Goal: Check status: Check status

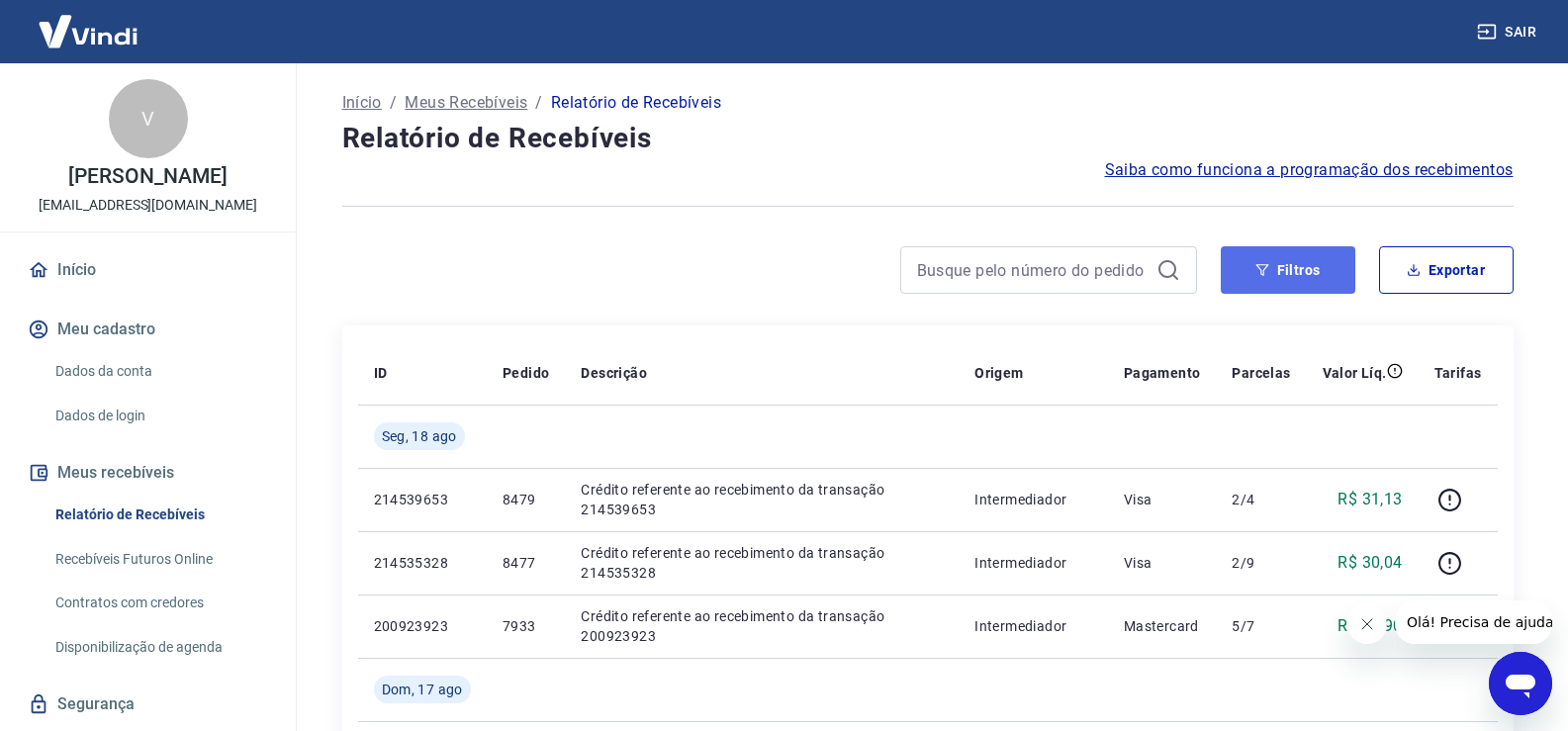
click at [1268, 281] on button "Filtros" at bounding box center [1288, 270] width 135 height 48
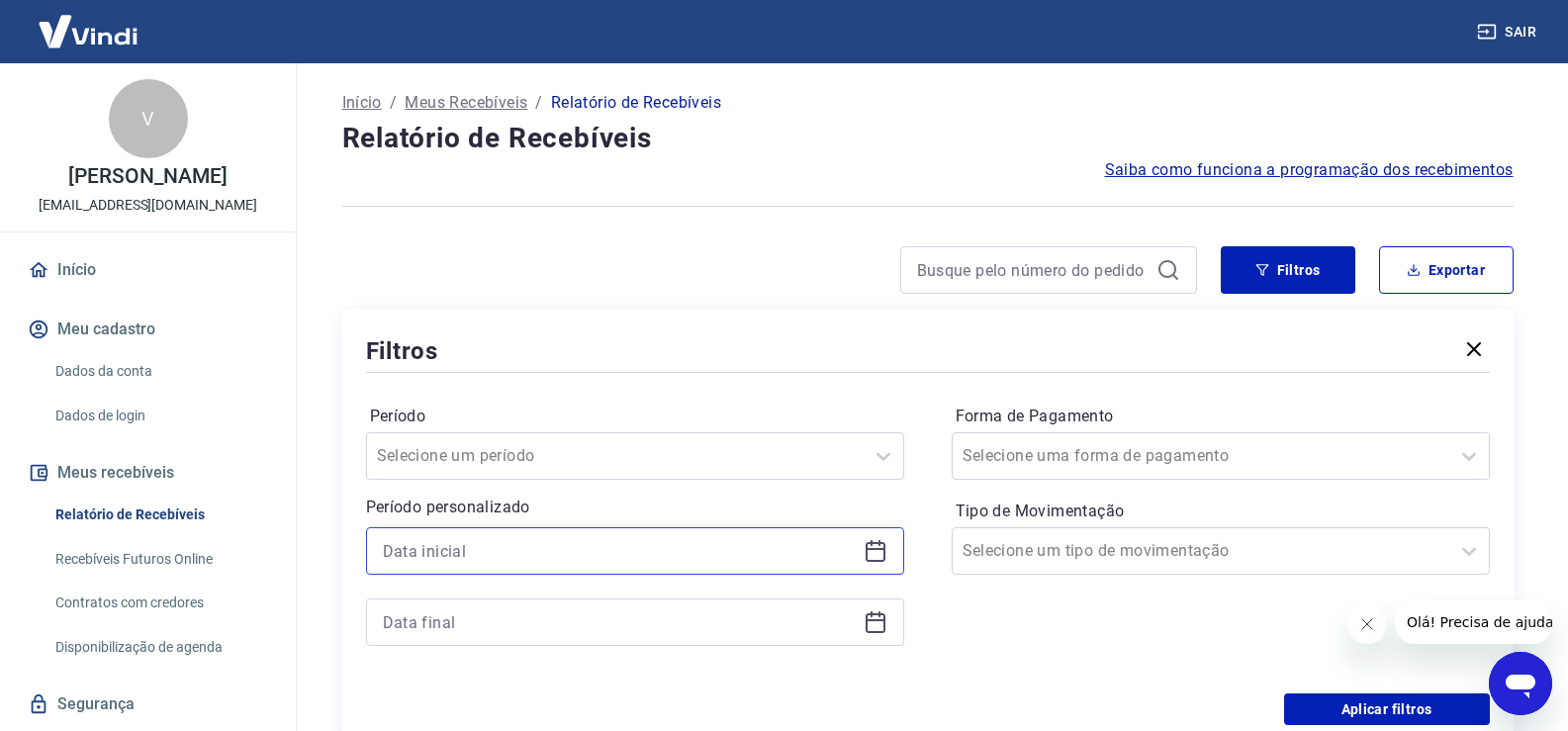
click at [517, 548] on input at bounding box center [619, 551] width 473 height 30
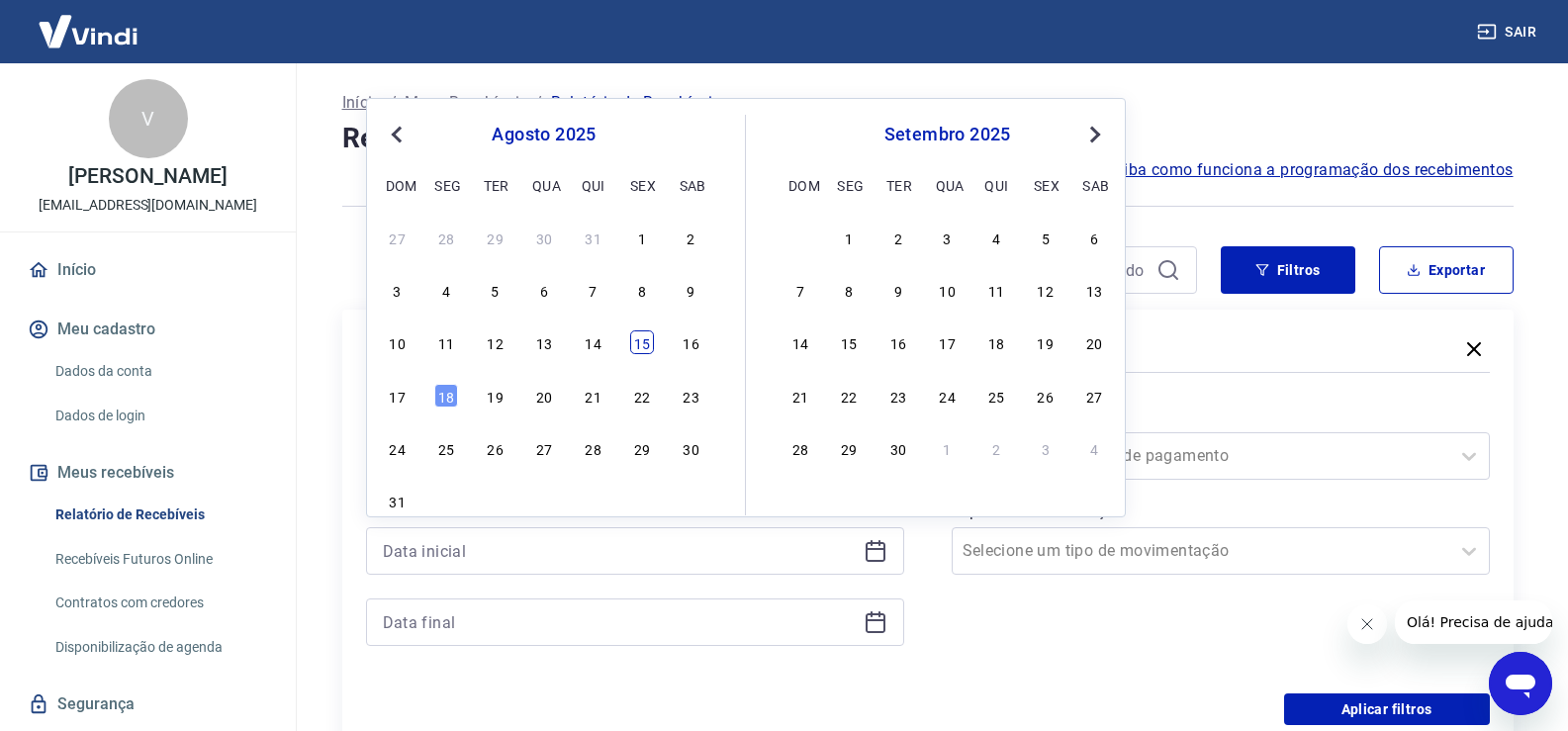
click at [640, 341] on div "15" at bounding box center [642, 342] width 24 height 24
type input "15/08/2025"
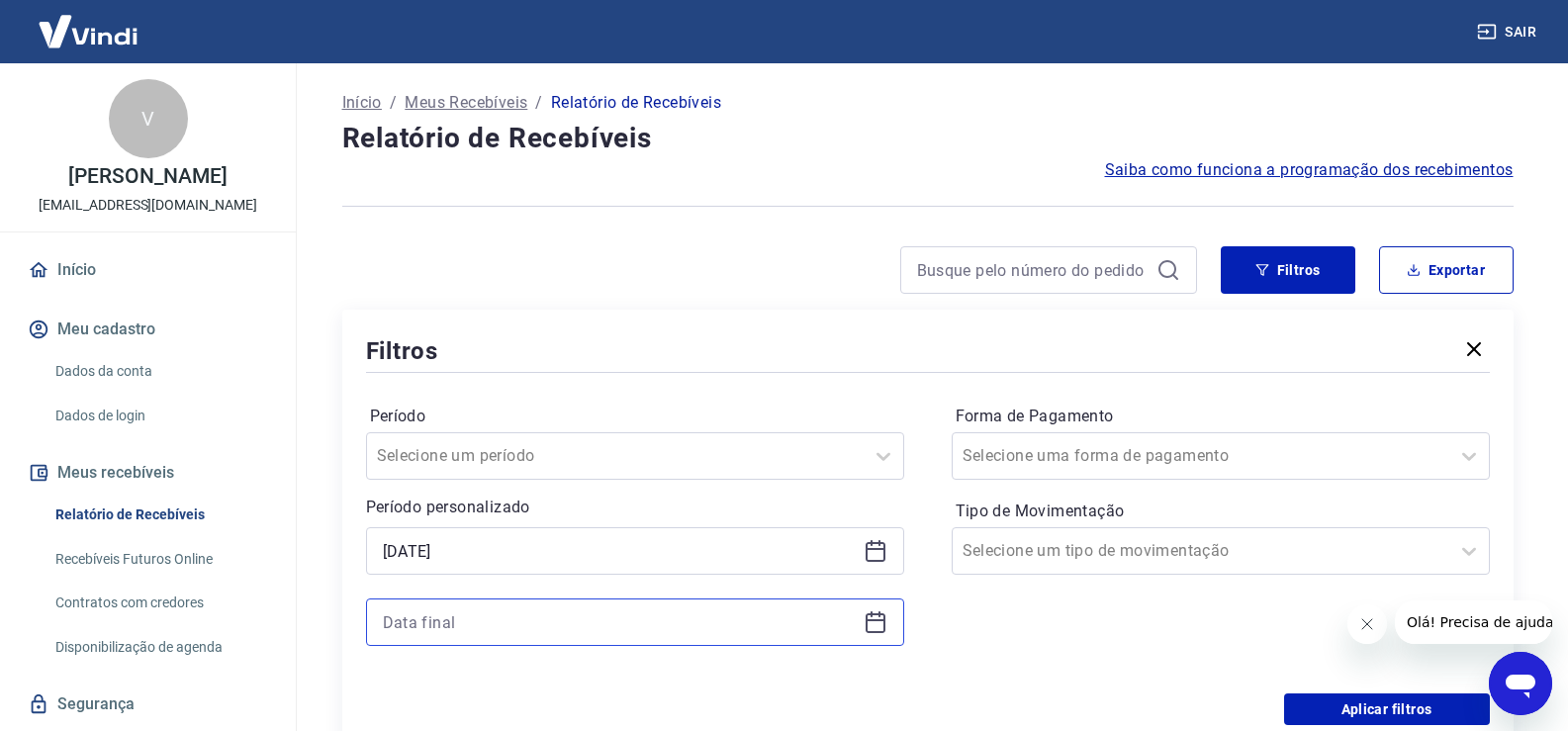
click at [448, 612] on input at bounding box center [619, 622] width 473 height 30
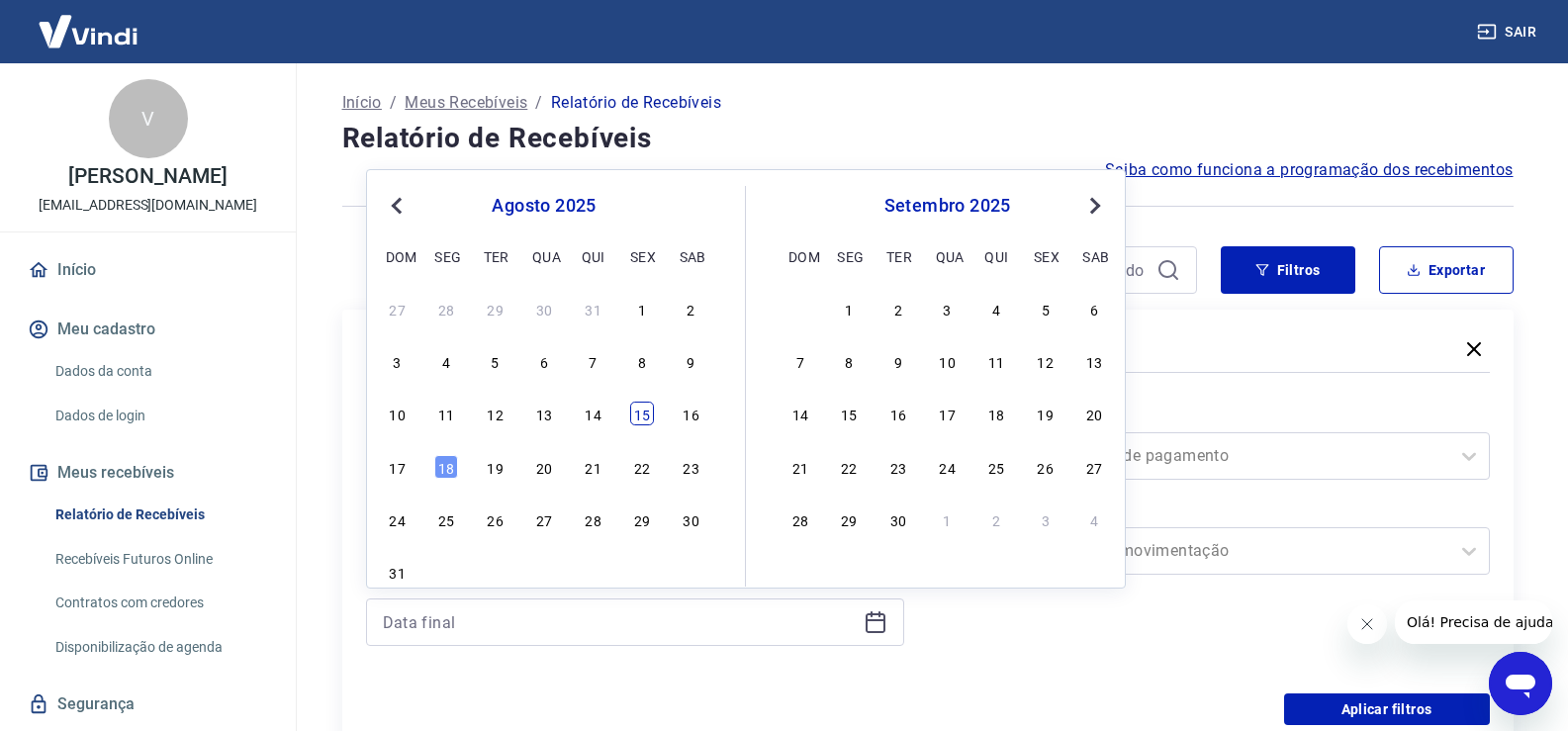
click at [641, 418] on div "15" at bounding box center [642, 414] width 24 height 24
type input "15/08/2025"
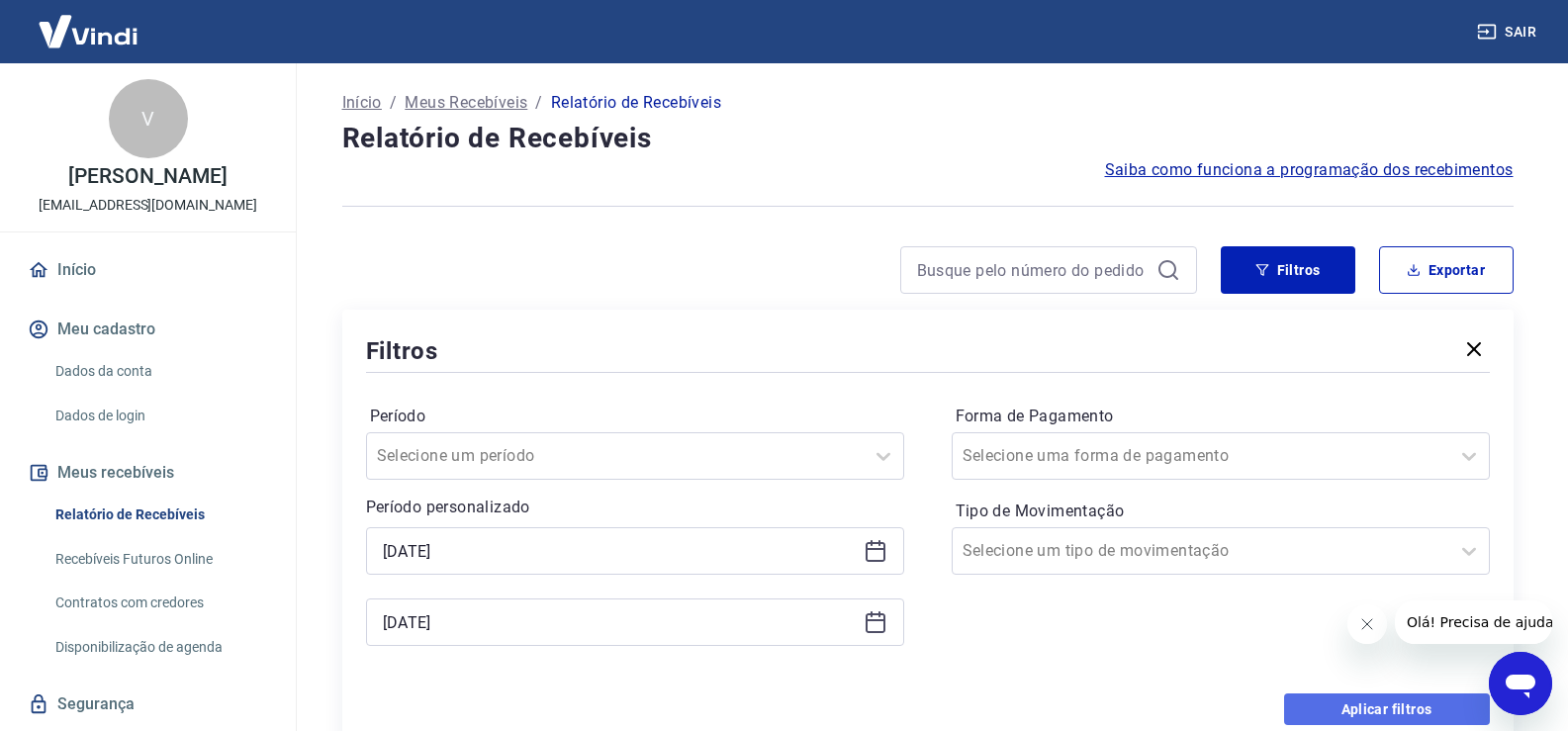
click at [1371, 697] on button "Aplicar filtros" at bounding box center [1387, 709] width 205 height 32
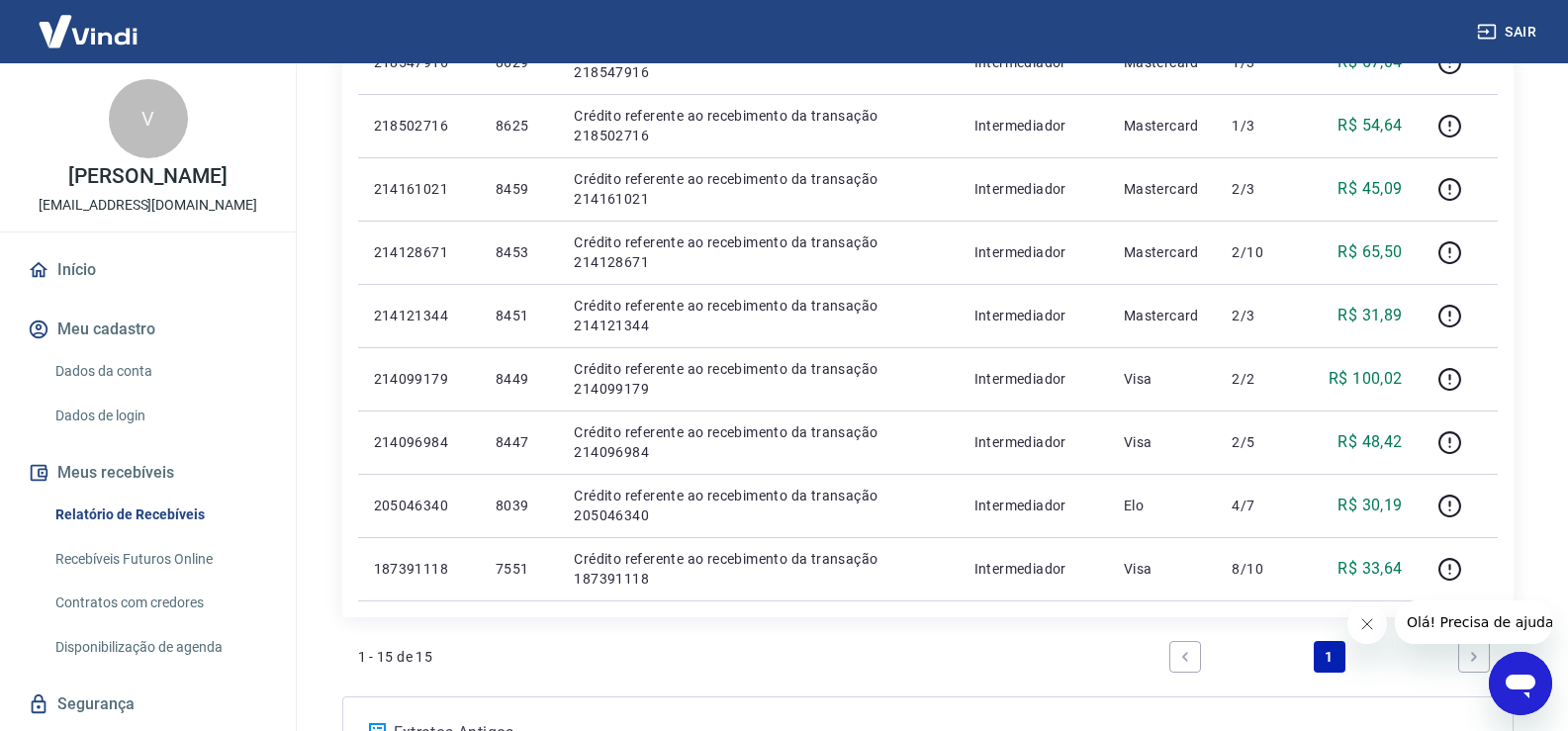
scroll to position [949, 0]
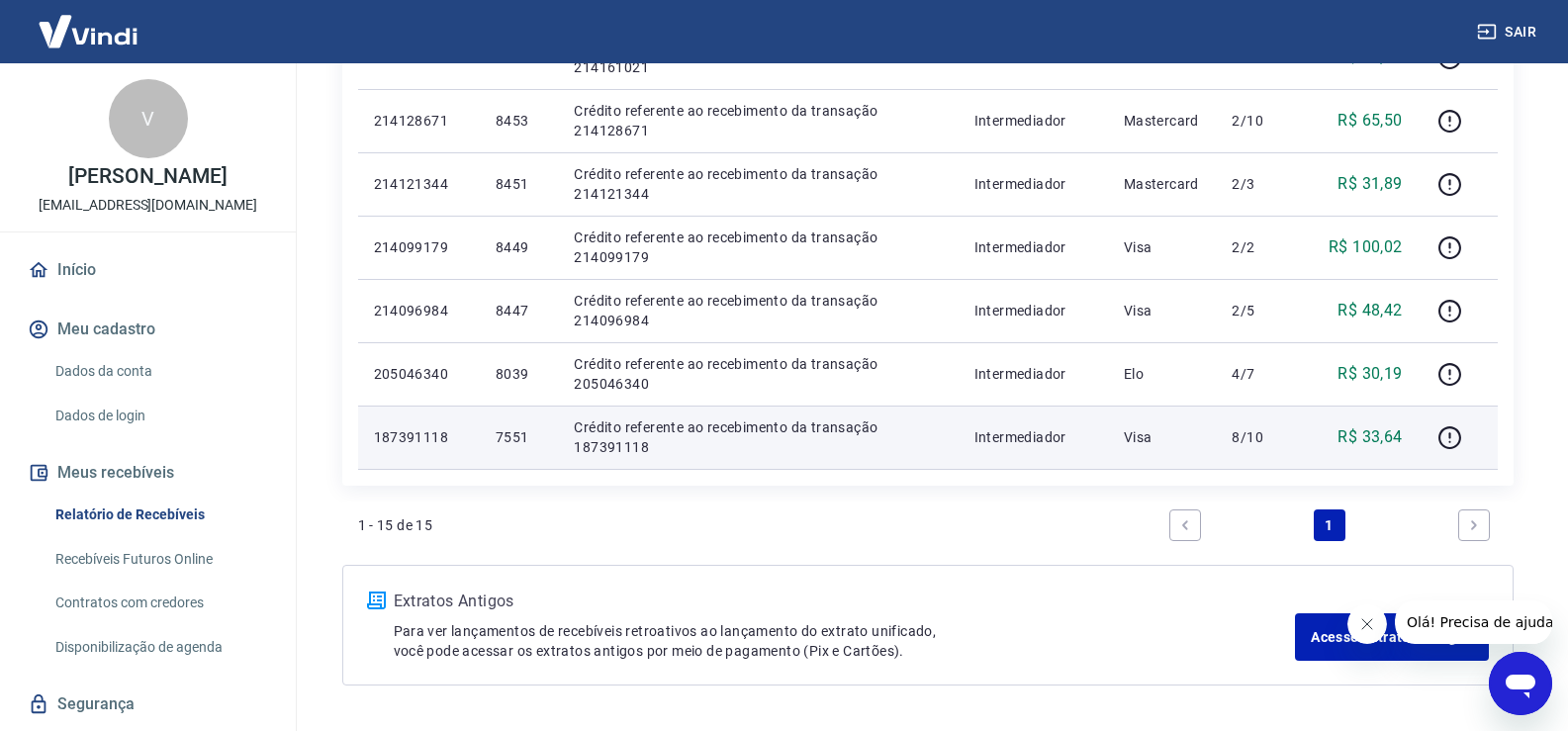
drag, startPoint x: 374, startPoint y: 246, endPoint x: 1425, endPoint y: 423, distance: 1065.8
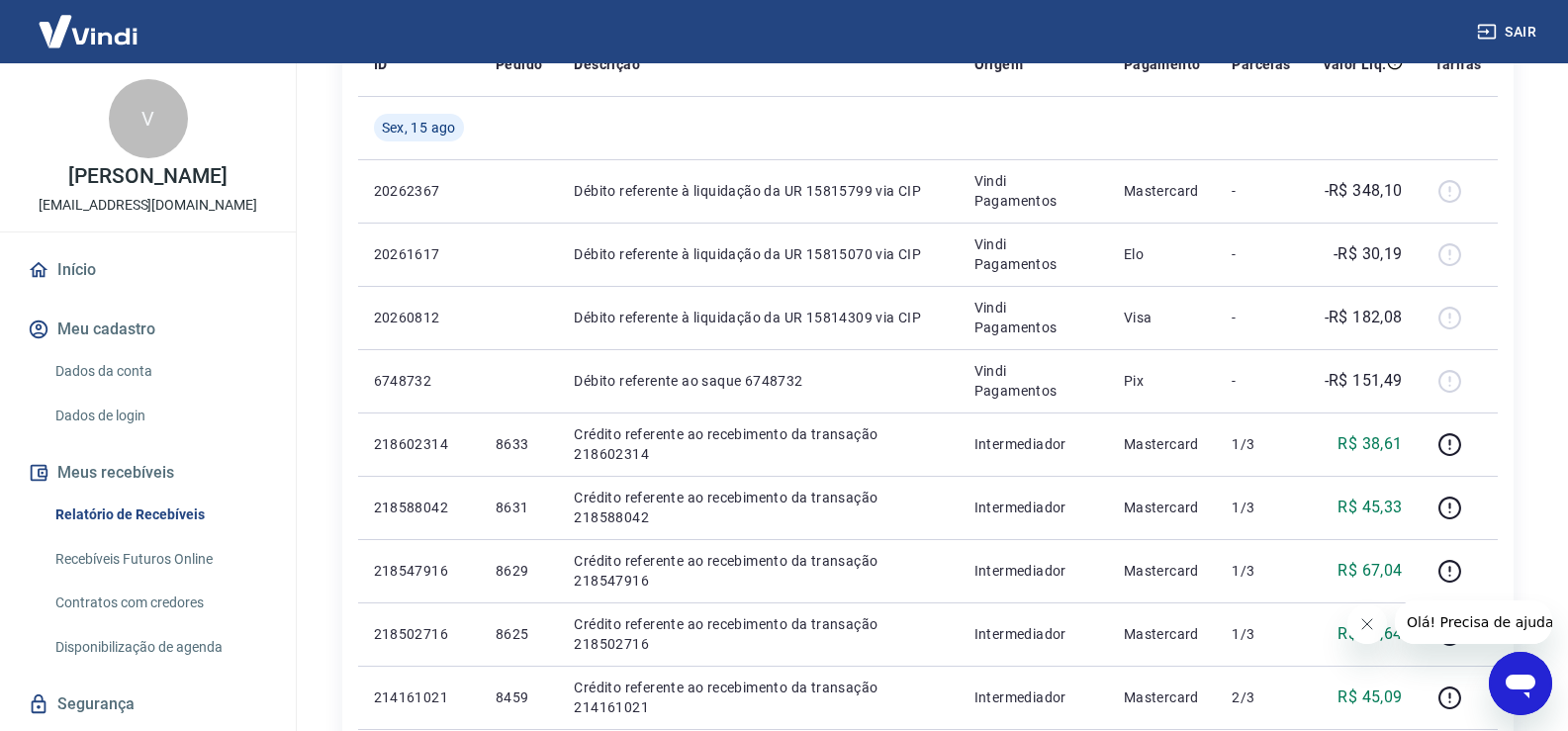
scroll to position [0, 0]
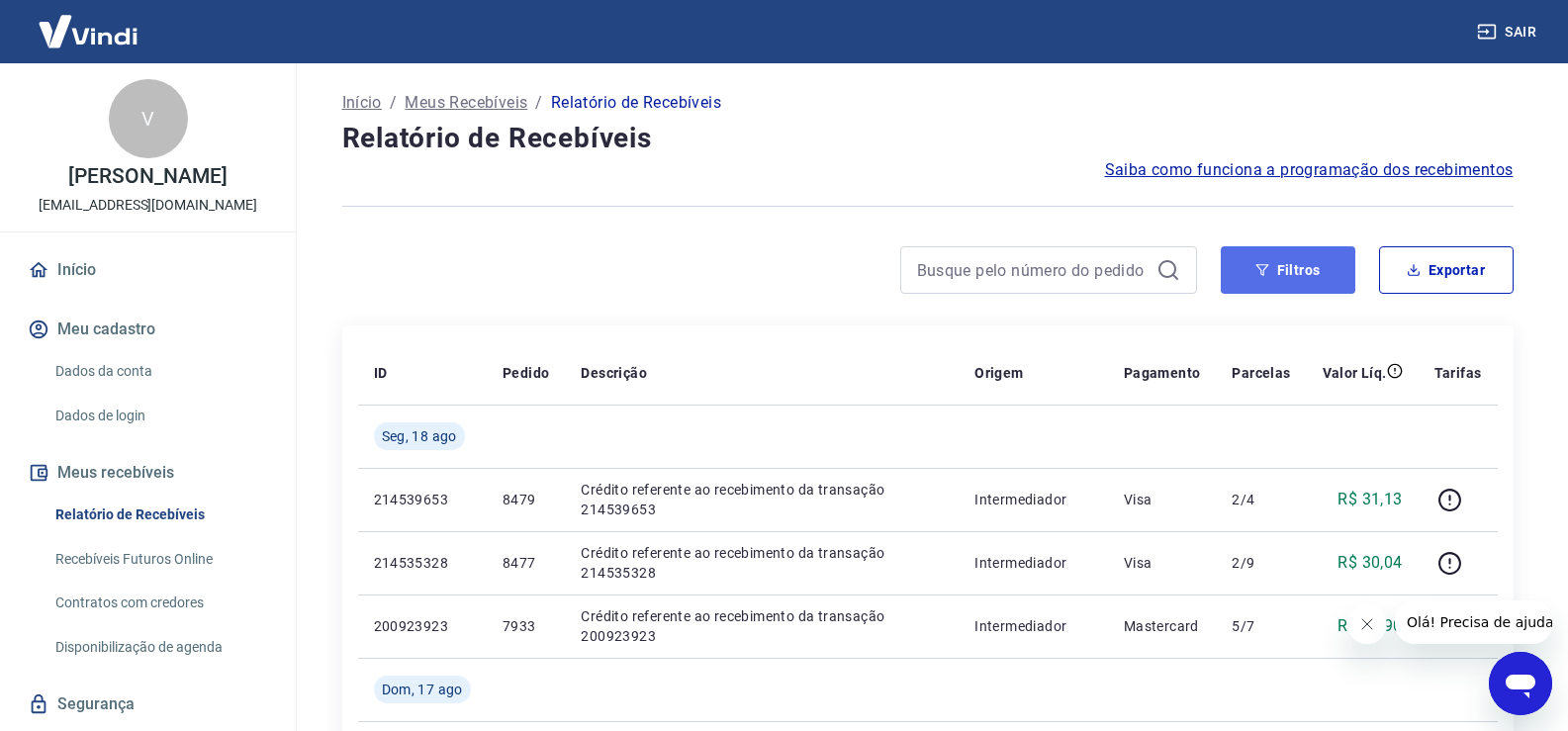
click at [1250, 258] on button "Filtros" at bounding box center [1288, 270] width 135 height 48
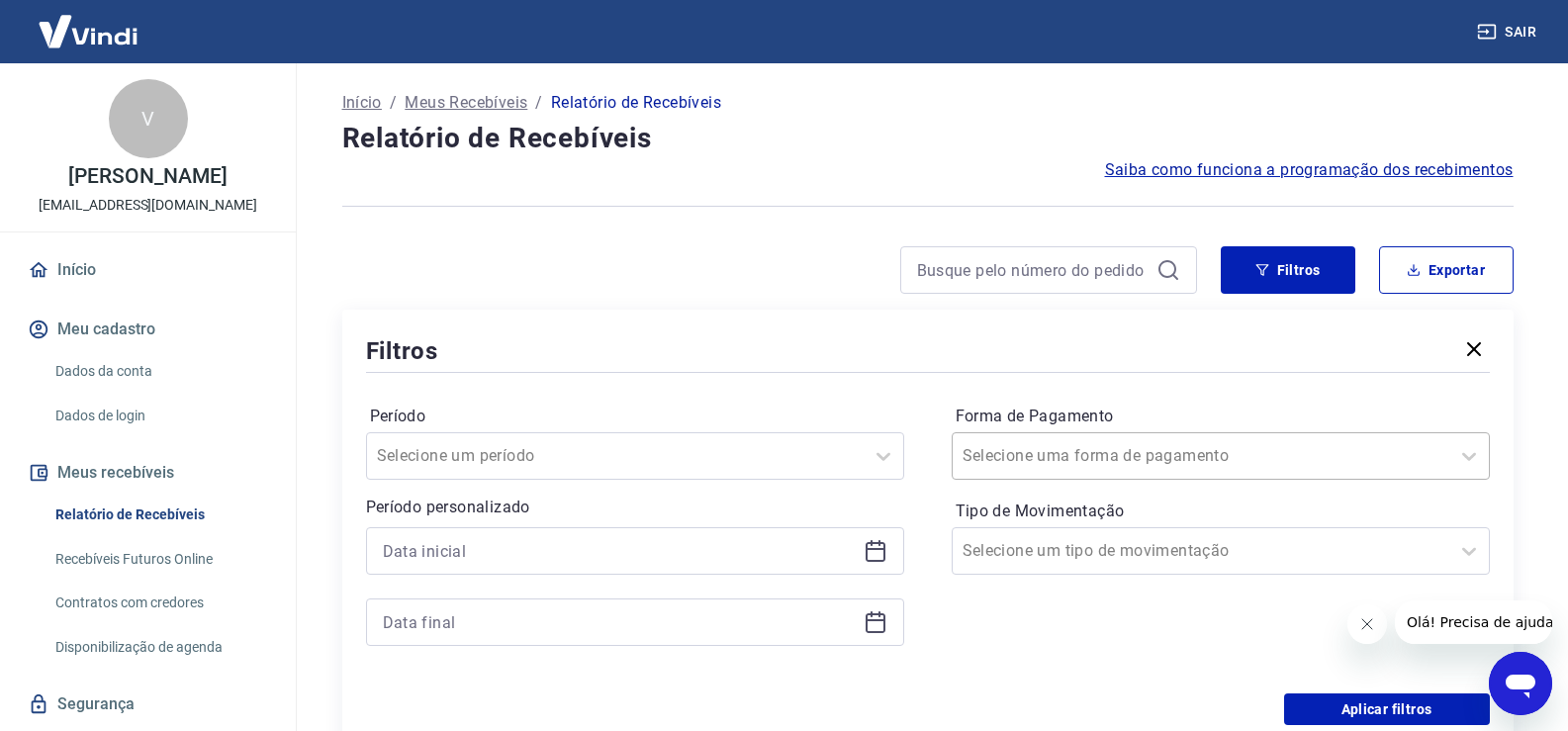
click at [1008, 450] on input "Forma de Pagamento" at bounding box center [1062, 456] width 199 height 24
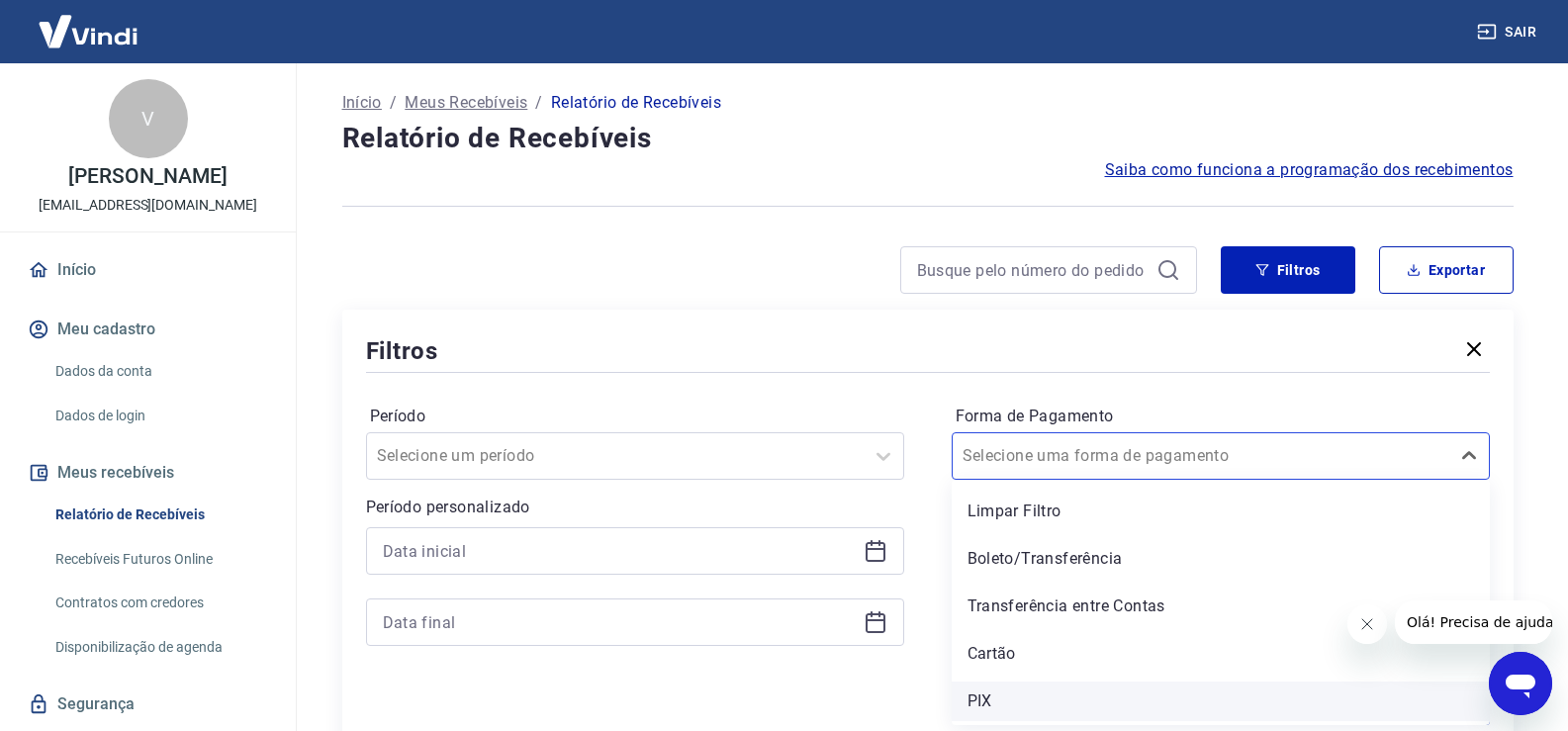
click at [1017, 691] on div "PIX" at bounding box center [1221, 701] width 539 height 40
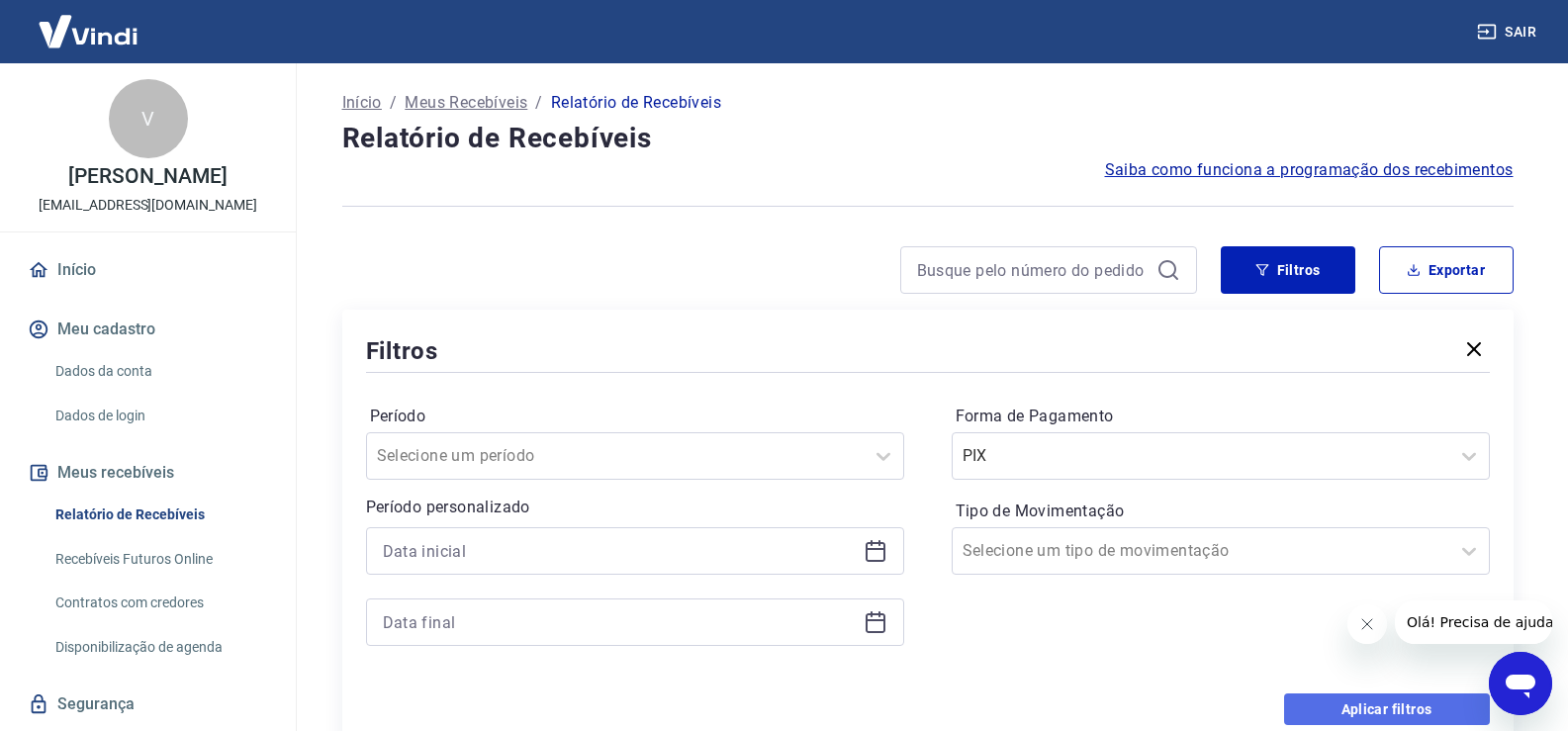
click at [1351, 714] on button "Aplicar filtros" at bounding box center [1387, 709] width 205 height 32
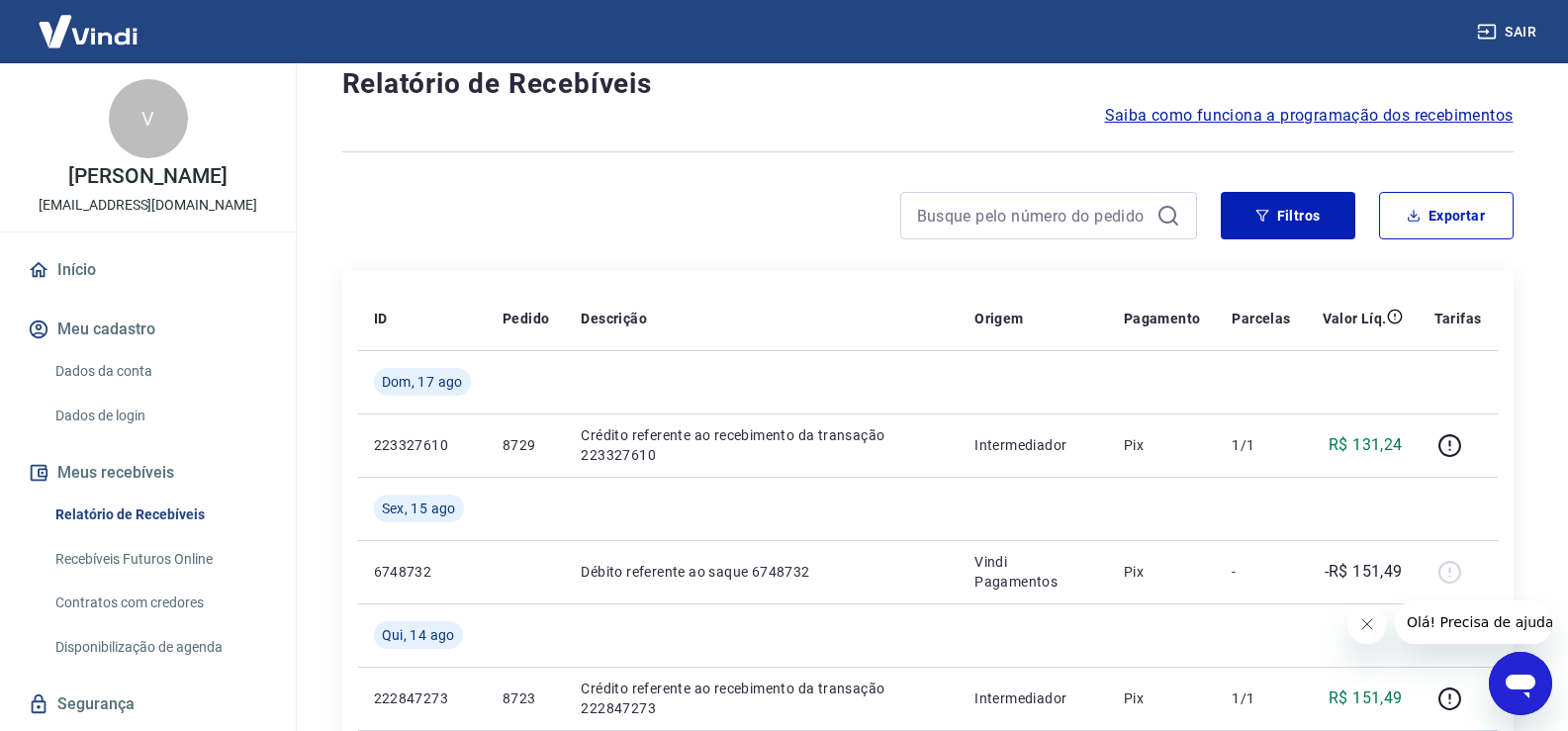
scroll to position [130, 0]
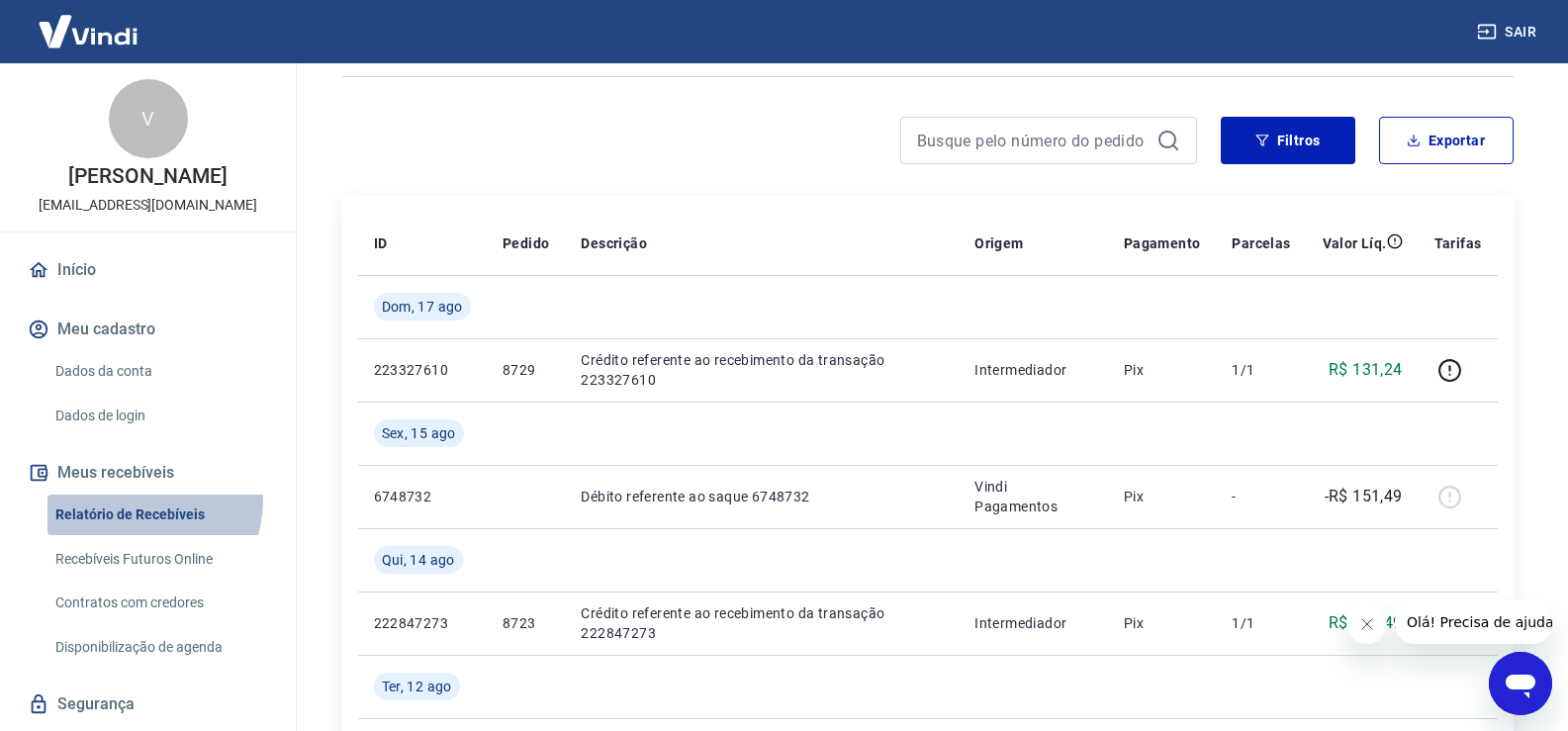
click at [143, 501] on link "Relatório de Recebíveis" at bounding box center [160, 515] width 224 height 41
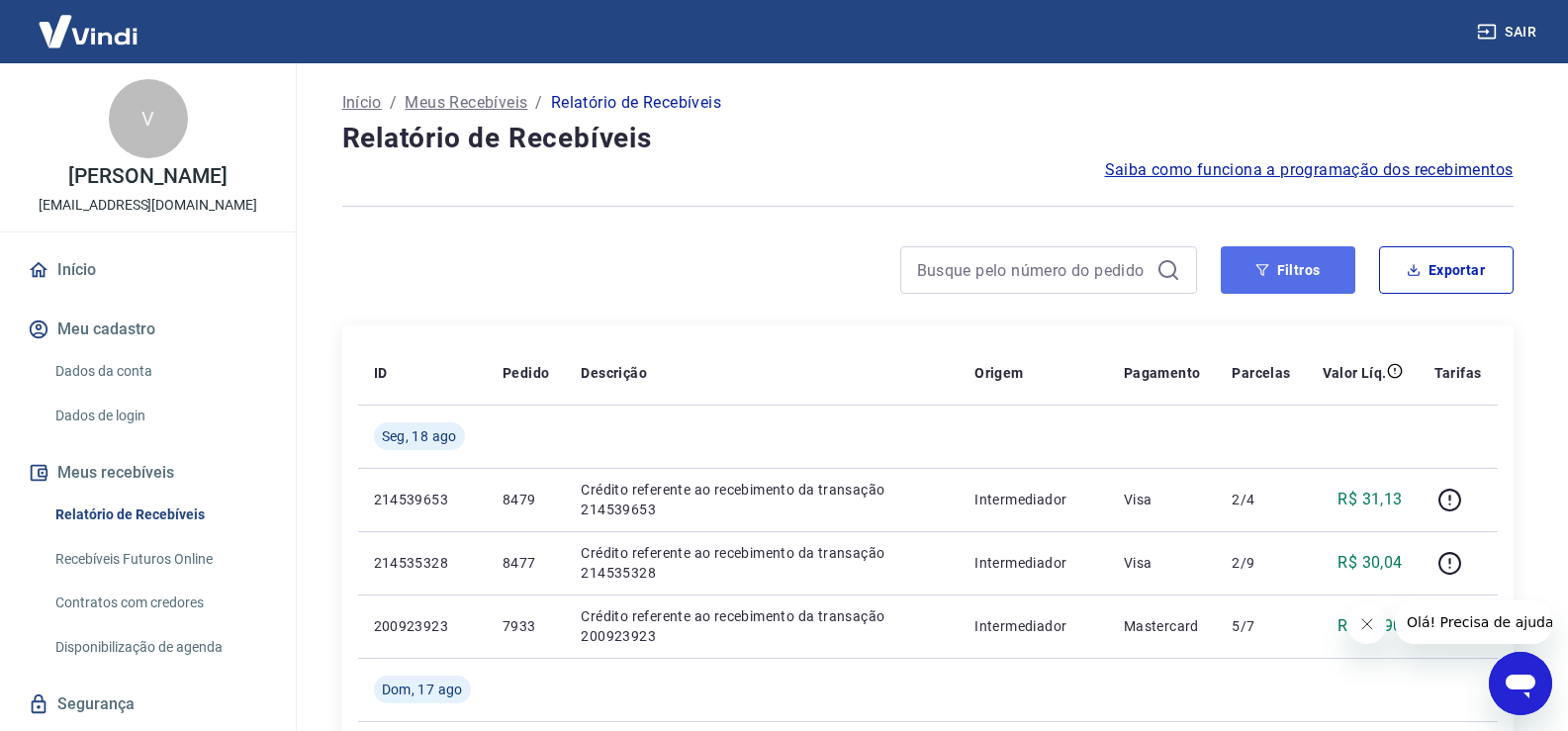
click at [1266, 279] on button "Filtros" at bounding box center [1288, 270] width 135 height 48
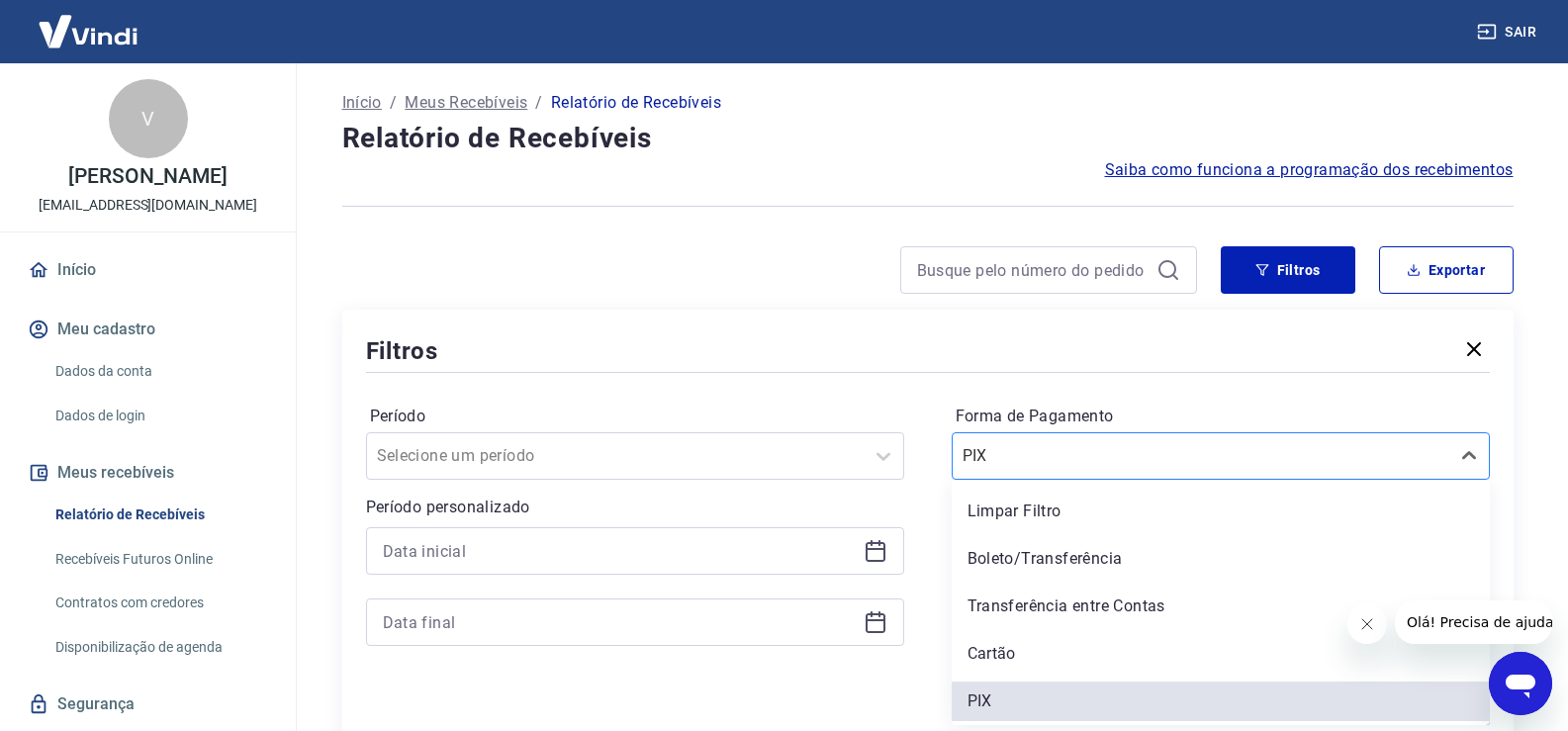
click at [1021, 455] on input "Forma de Pagamento" at bounding box center [1062, 456] width 199 height 24
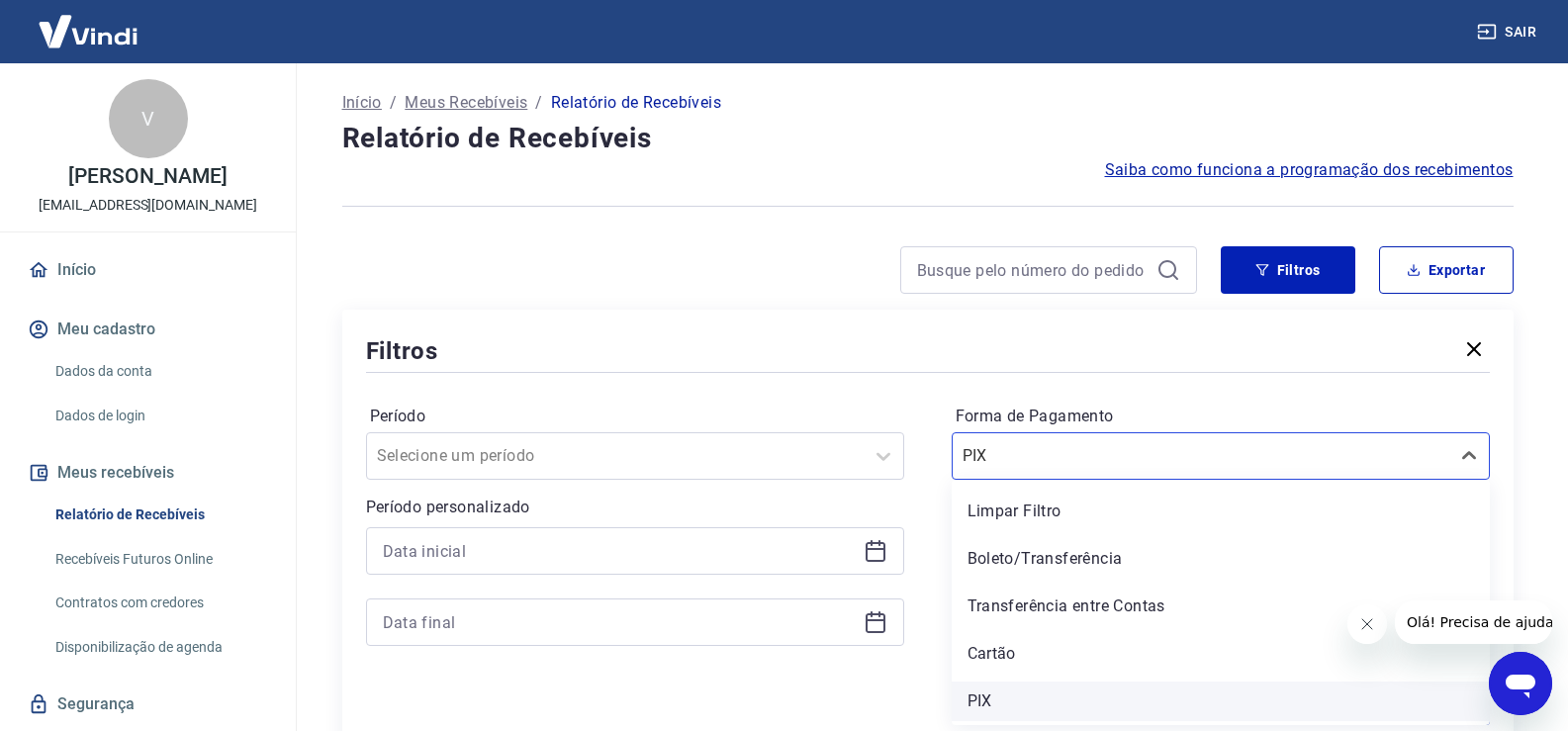
click at [1053, 702] on div "PIX" at bounding box center [1221, 701] width 539 height 40
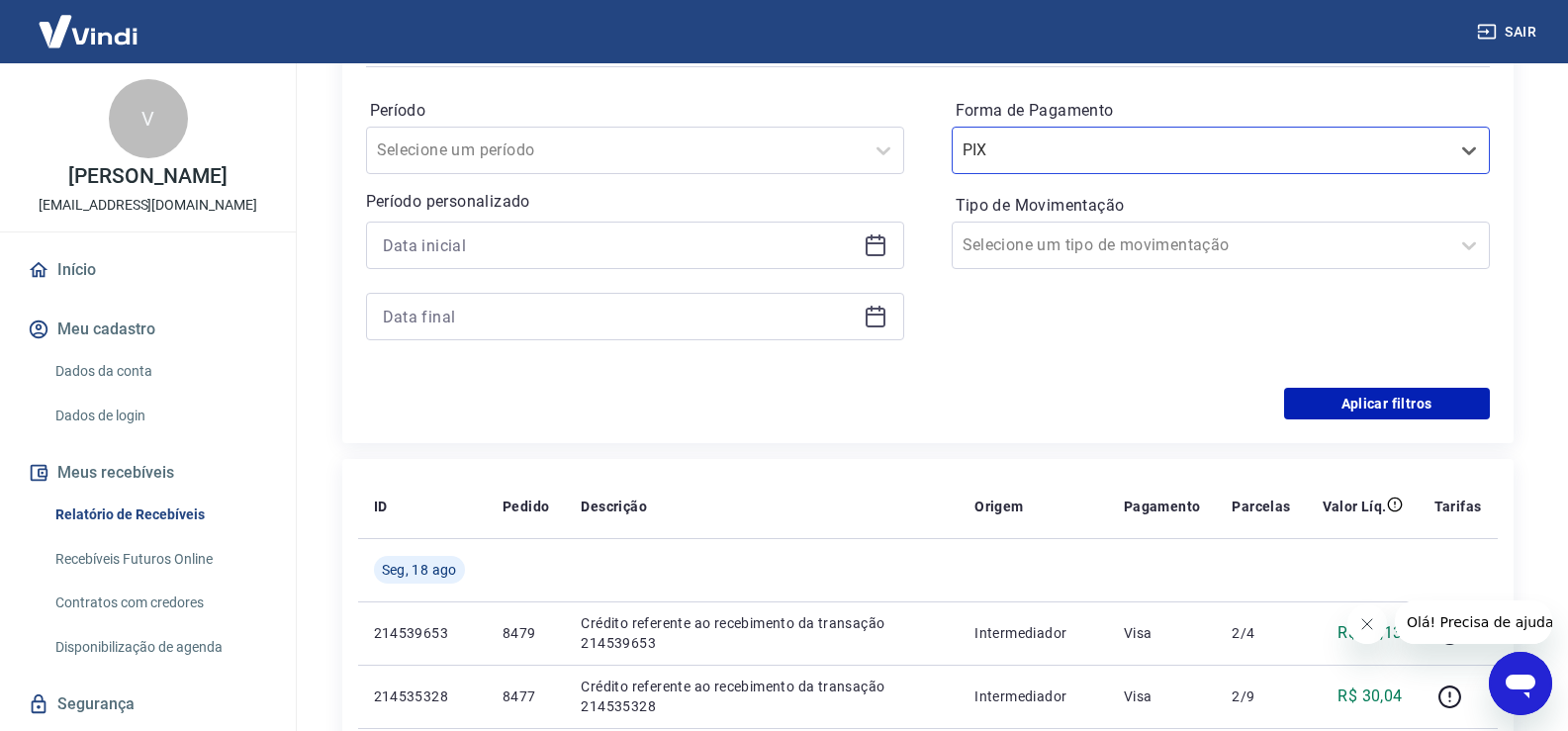
scroll to position [321, 0]
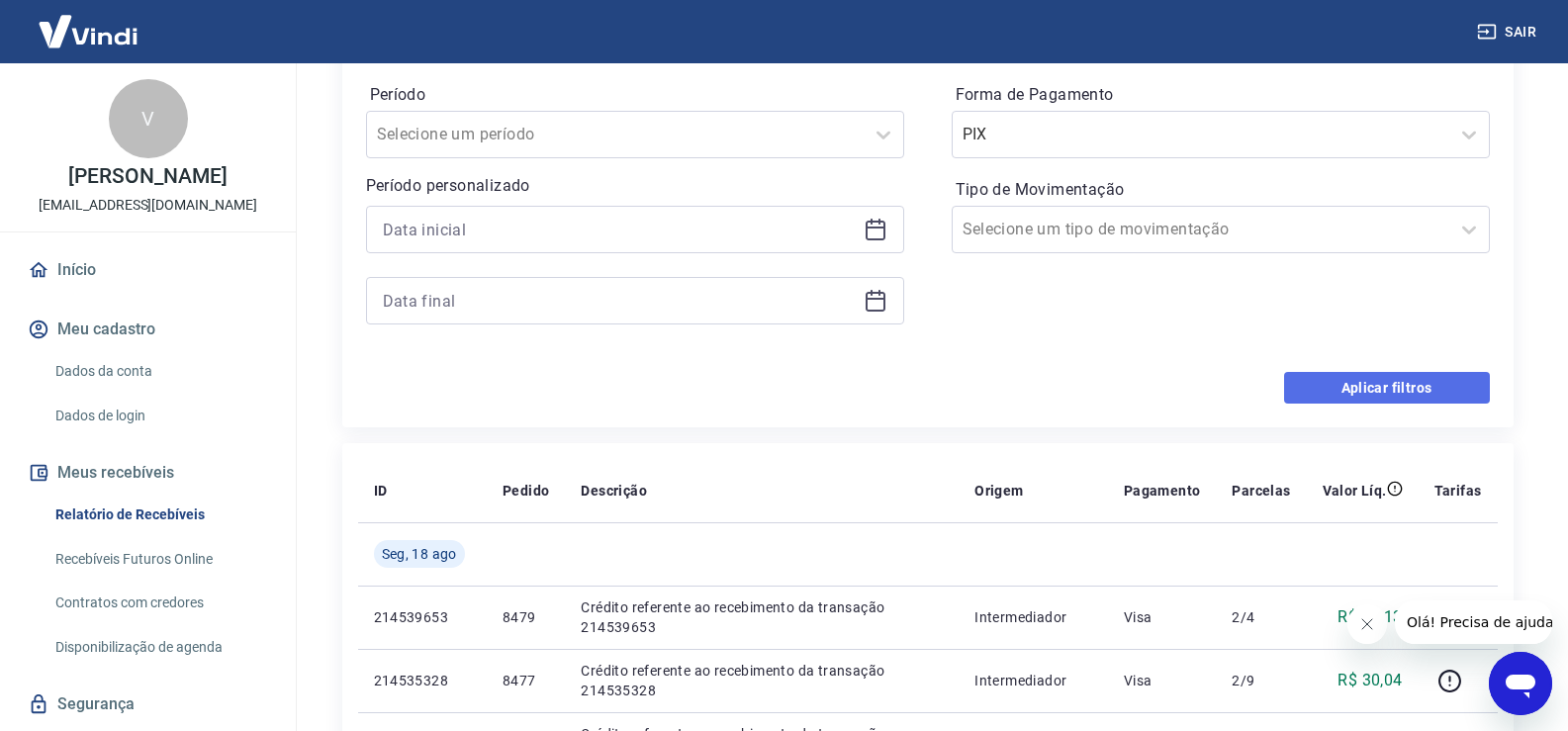
click at [1367, 386] on button "Aplicar filtros" at bounding box center [1387, 388] width 205 height 32
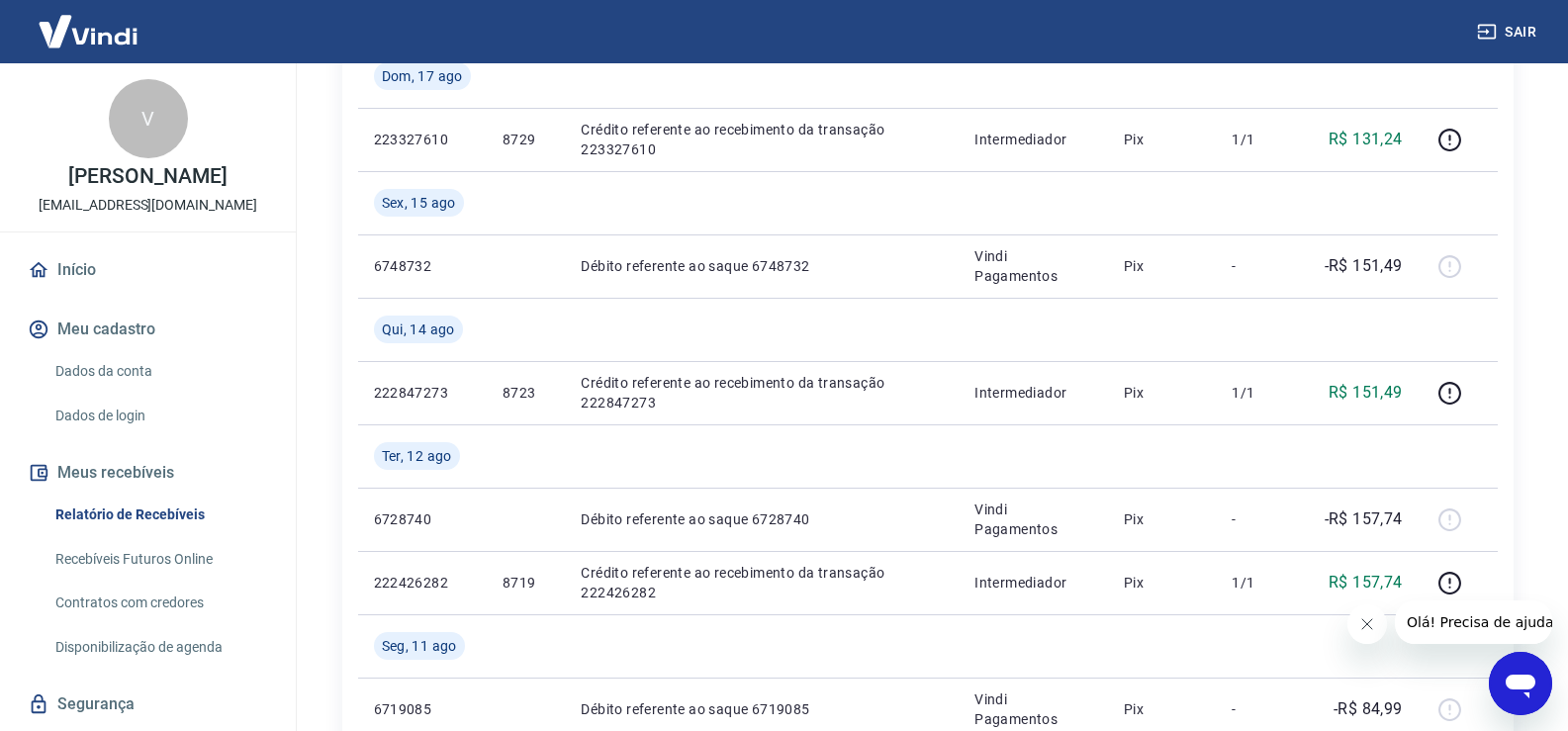
scroll to position [343, 0]
